Goal: Ask a question

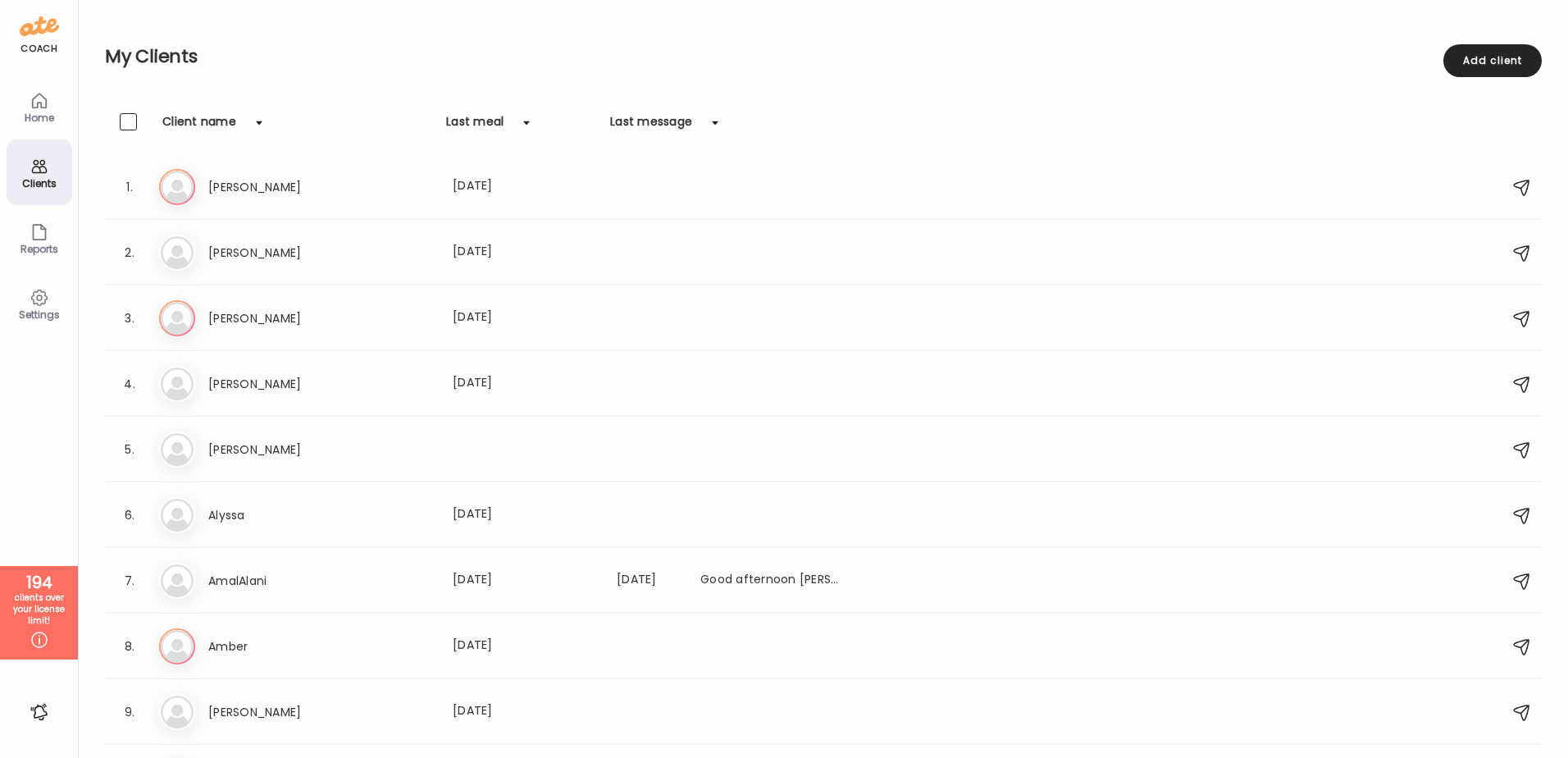
click at [41, 305] on icon at bounding box center [39, 298] width 20 height 20
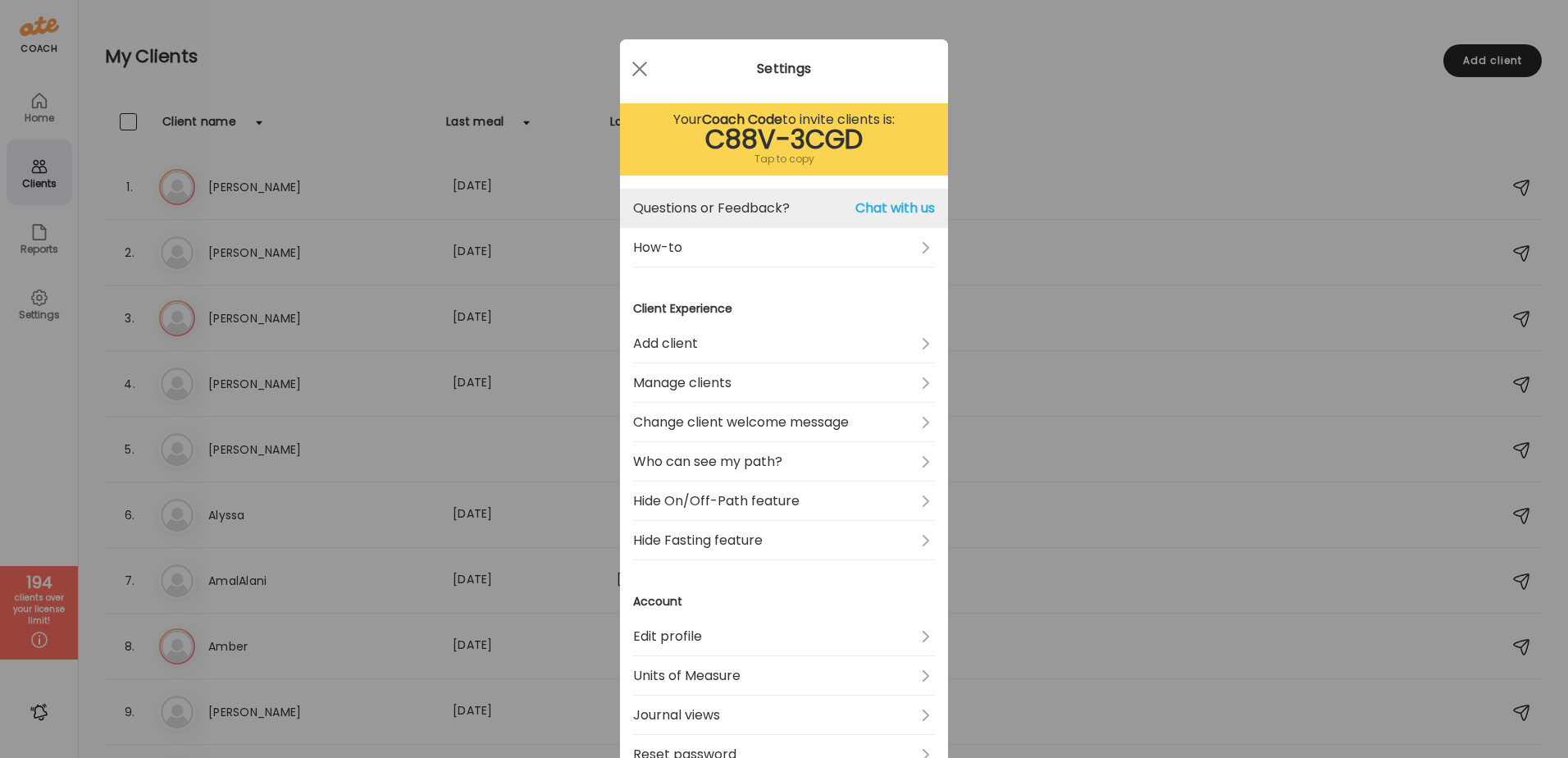
click at [894, 208] on span "Chat with us" at bounding box center [896, 208] width 80 height 20
click at [751, 219] on link "Questions or Feedback? Chat with us" at bounding box center [784, 208] width 302 height 39
click at [694, 203] on link "Questions or Feedback? Chat with us" at bounding box center [784, 208] width 302 height 39
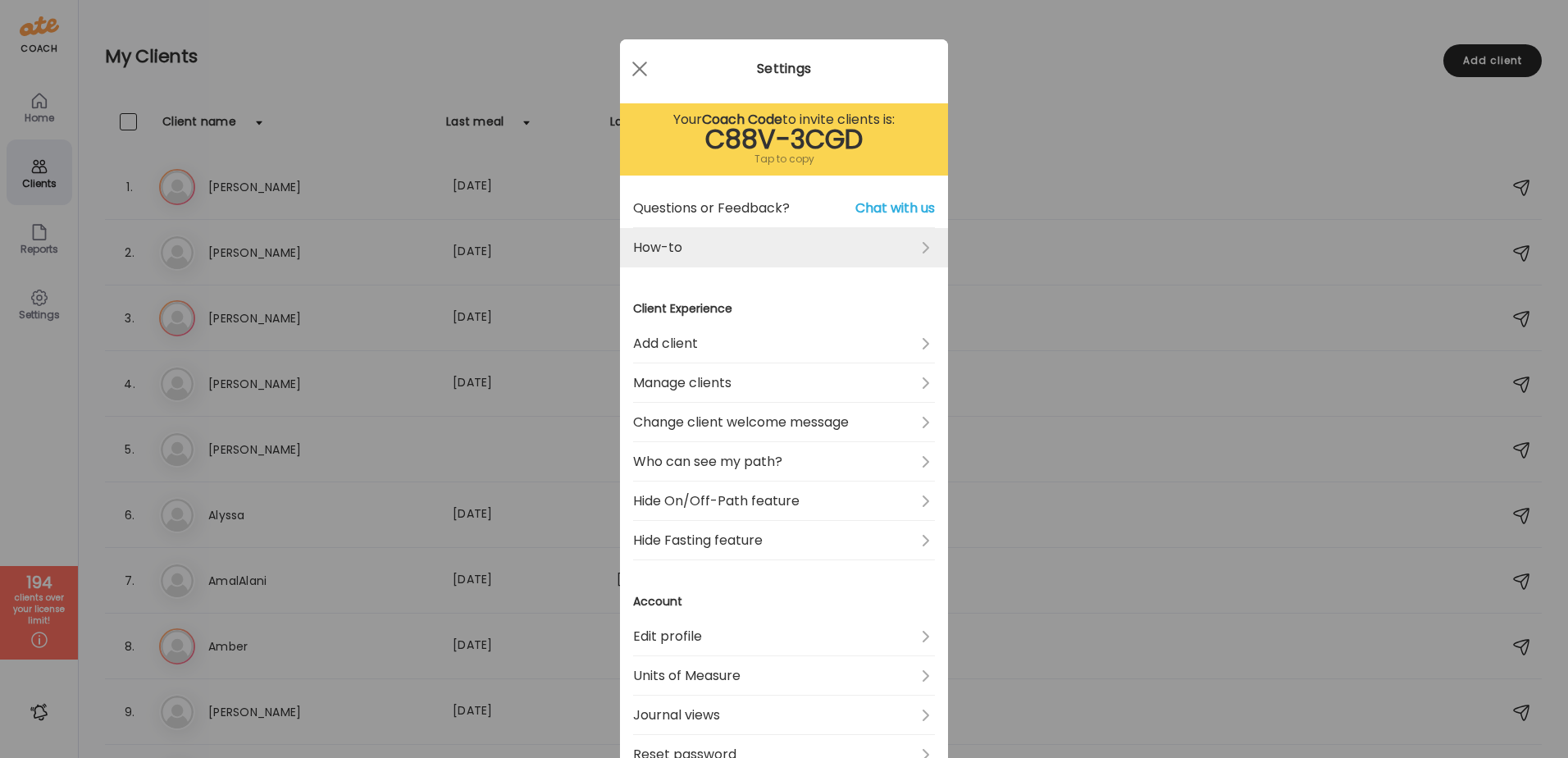
click at [742, 239] on link "How-to" at bounding box center [784, 248] width 302 height 39
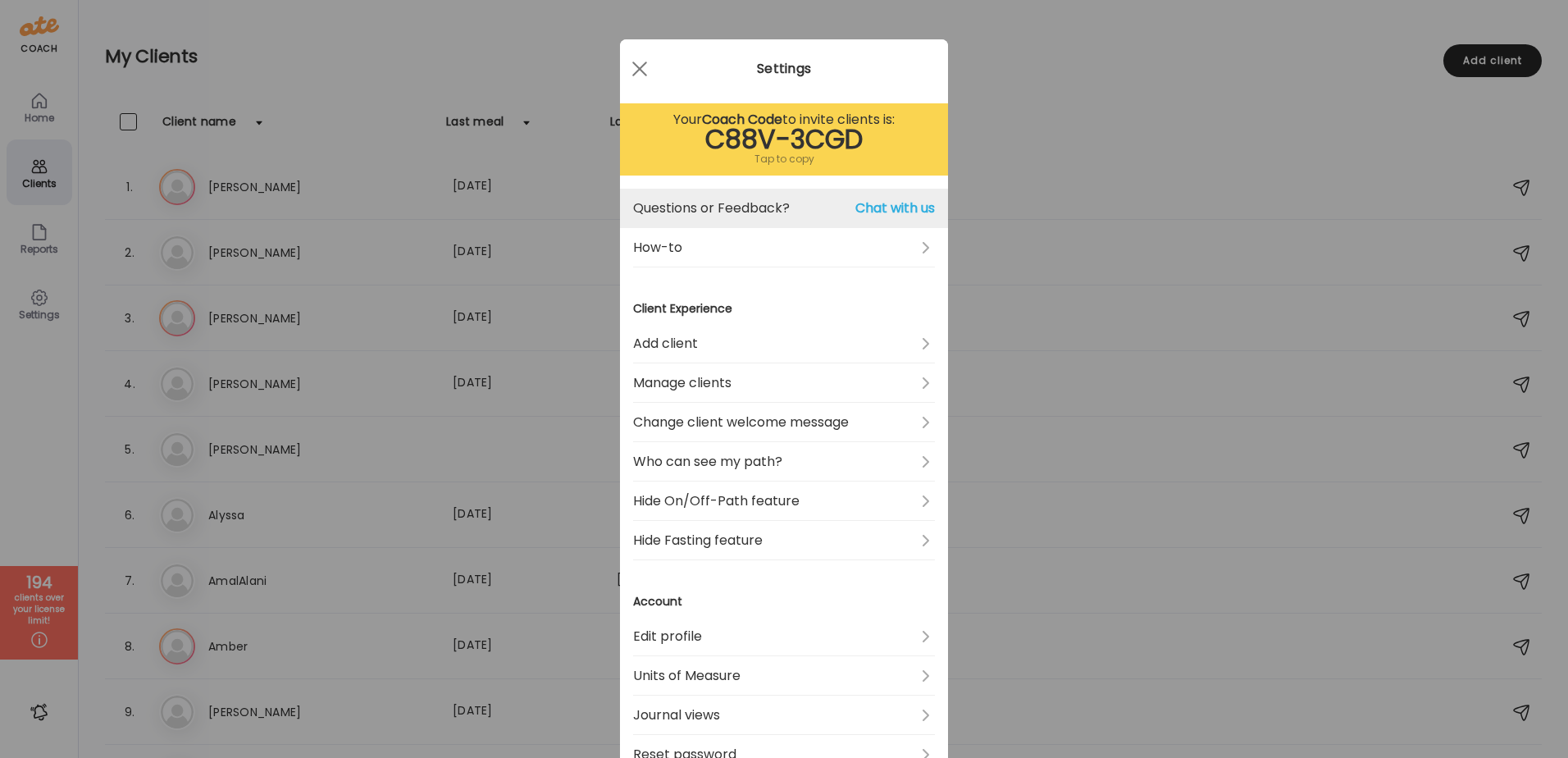
click at [909, 204] on span "Chat with us" at bounding box center [896, 208] width 80 height 20
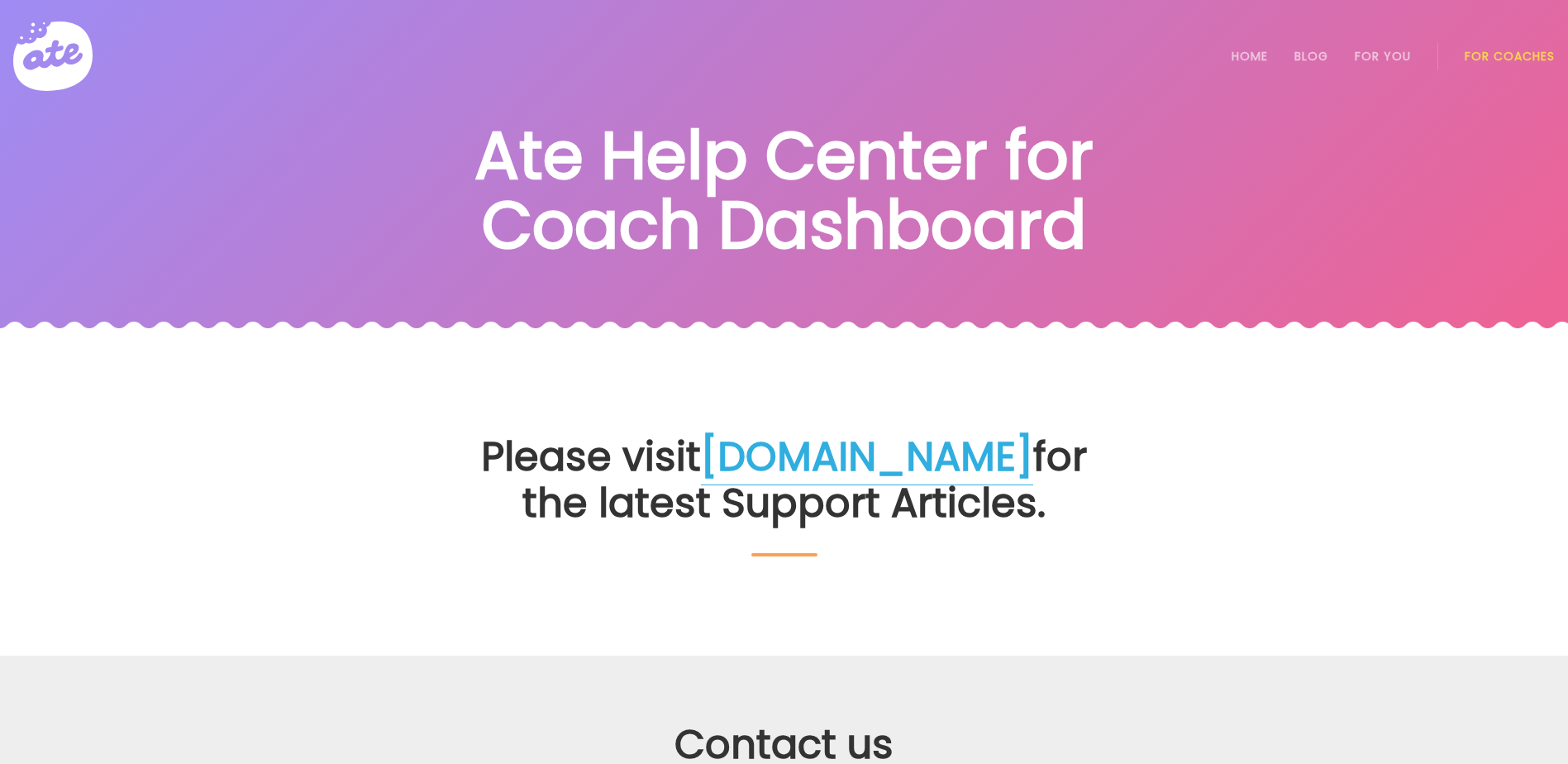
click at [822, 443] on link "[DOMAIN_NAME]" at bounding box center [868, 456] width 332 height 56
